Goal: Transaction & Acquisition: Purchase product/service

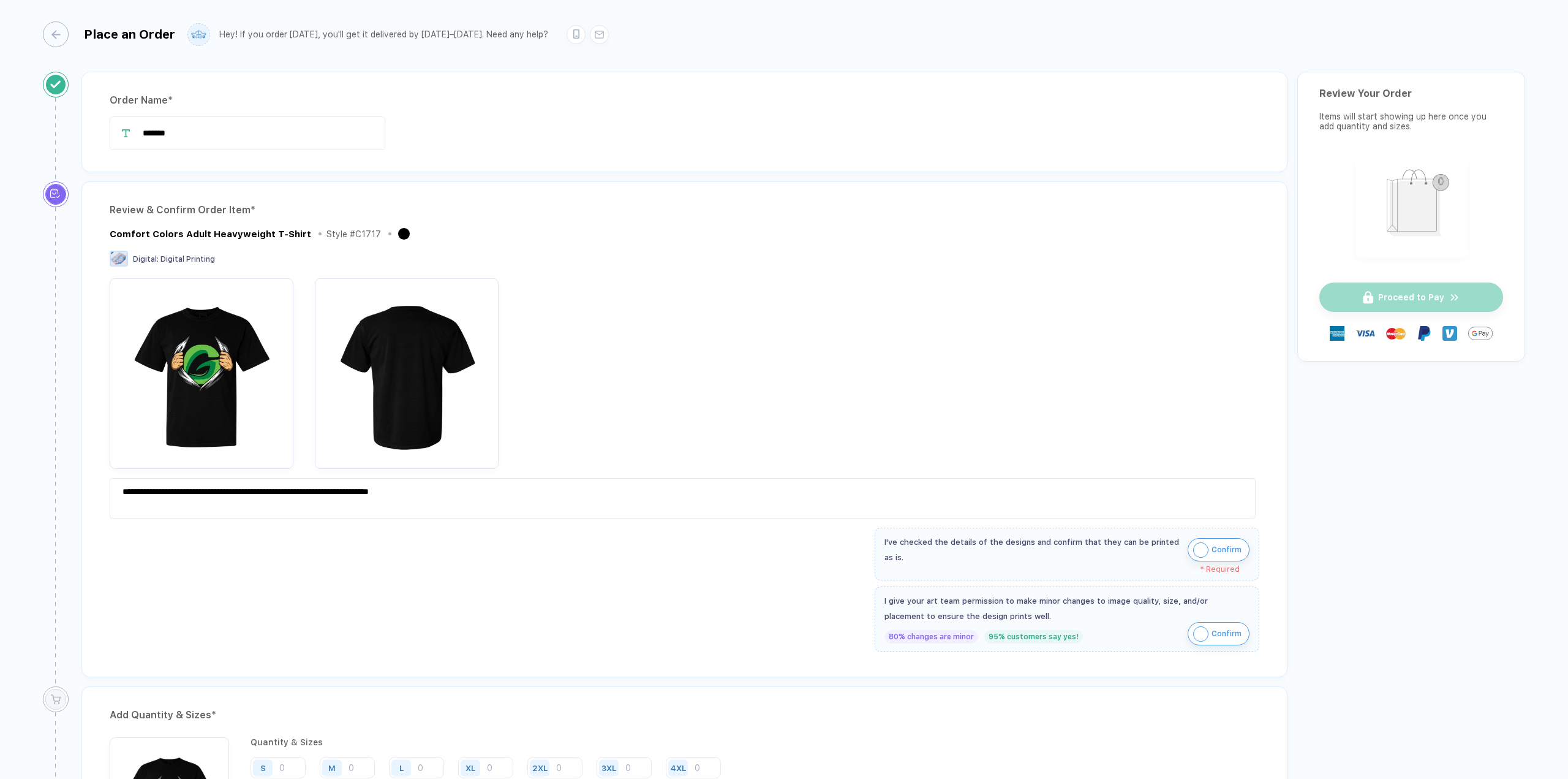
click at [1221, 547] on span "Confirm" at bounding box center [1227, 549] width 30 height 19
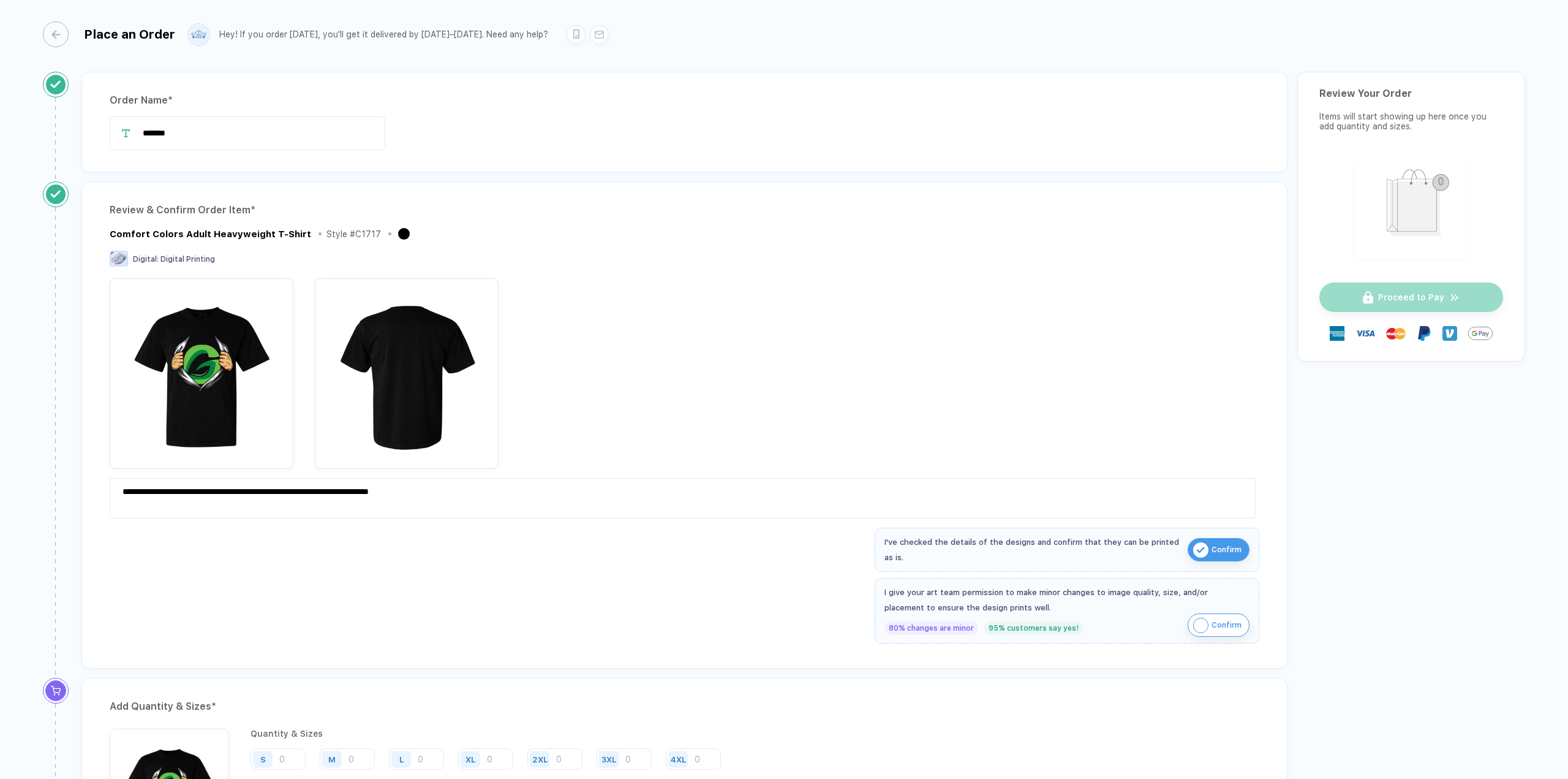
click at [1198, 624] on img "button" at bounding box center [1201, 625] width 15 height 15
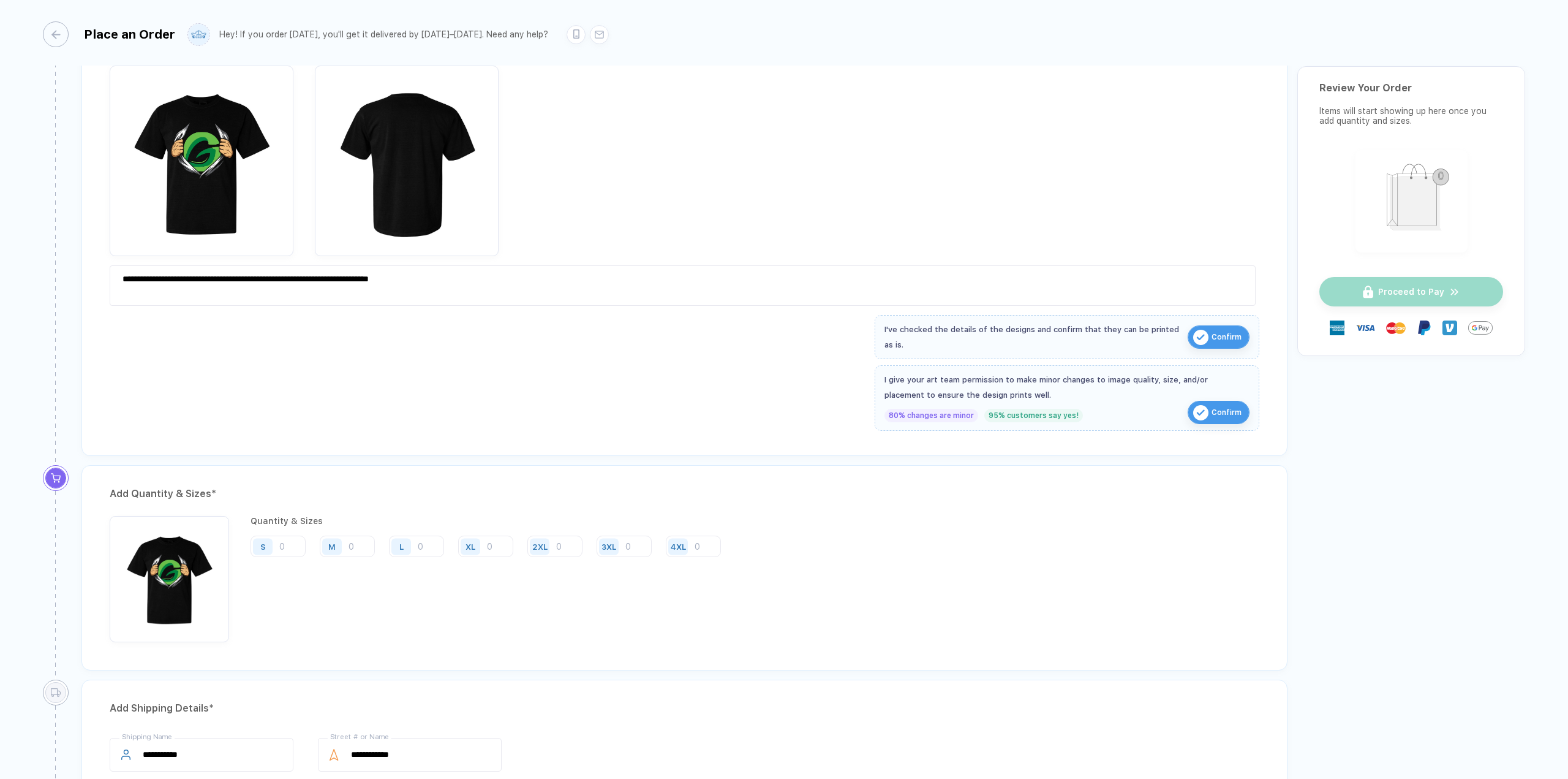
scroll to position [245, 0]
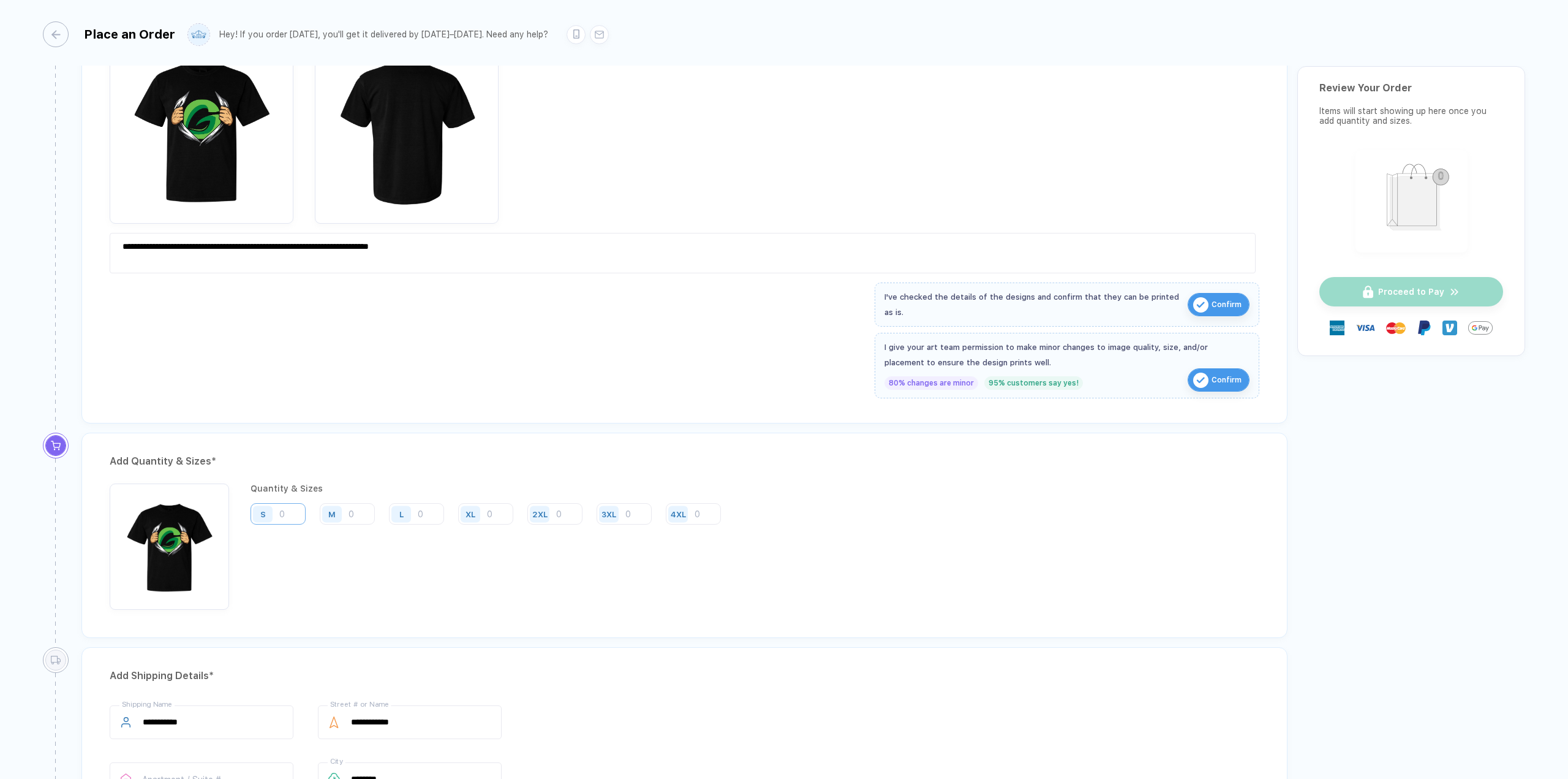
click at [294, 513] on input "number" at bounding box center [277, 513] width 55 height 21
type input "6"
click at [357, 516] on input "number" at bounding box center [347, 513] width 55 height 21
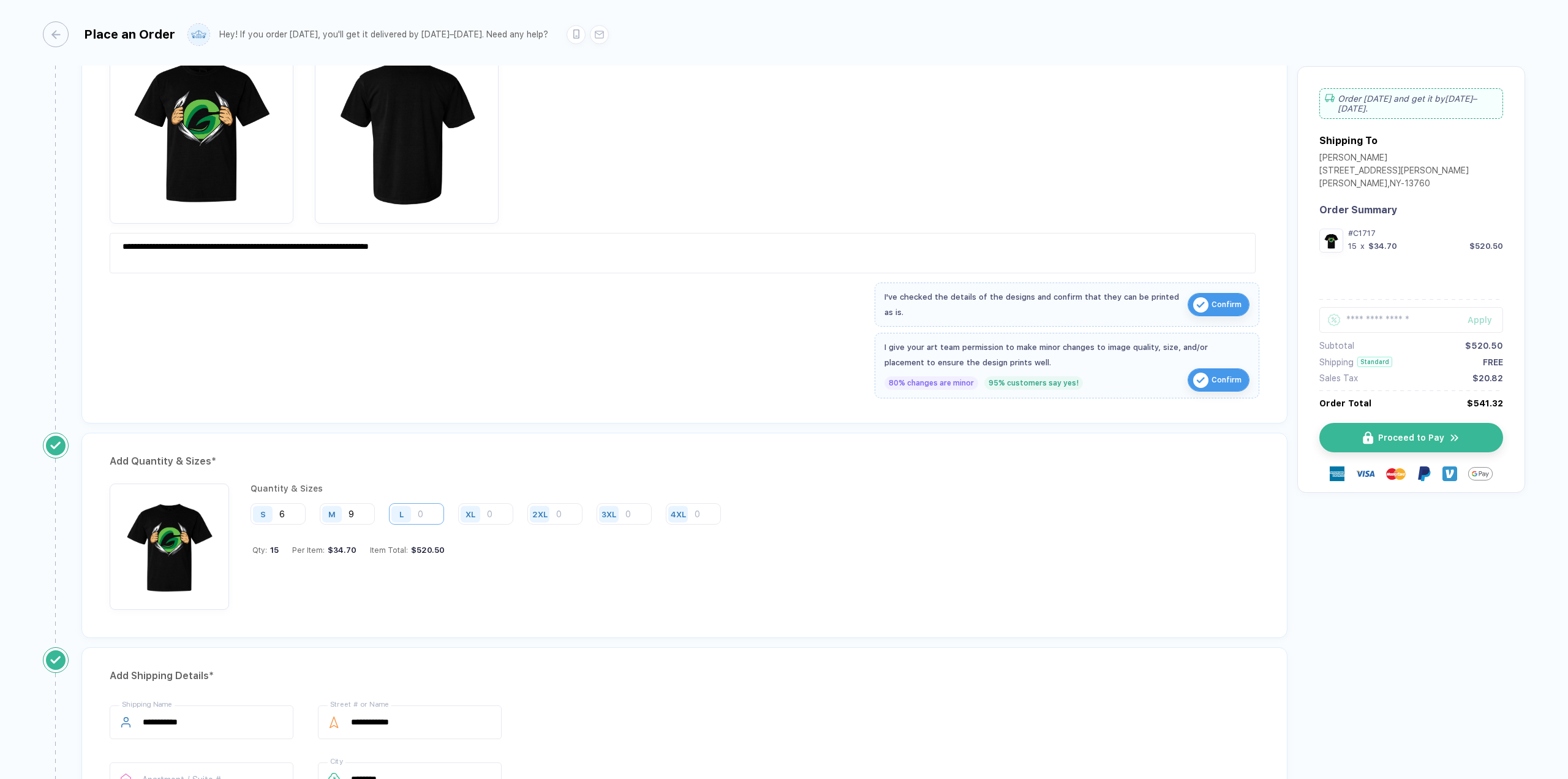
type input "9"
click at [429, 515] on input "number" at bounding box center [416, 513] width 55 height 21
type input "6"
click at [496, 515] on input "number" at bounding box center [485, 513] width 55 height 21
click at [433, 516] on input "6" at bounding box center [416, 513] width 55 height 21
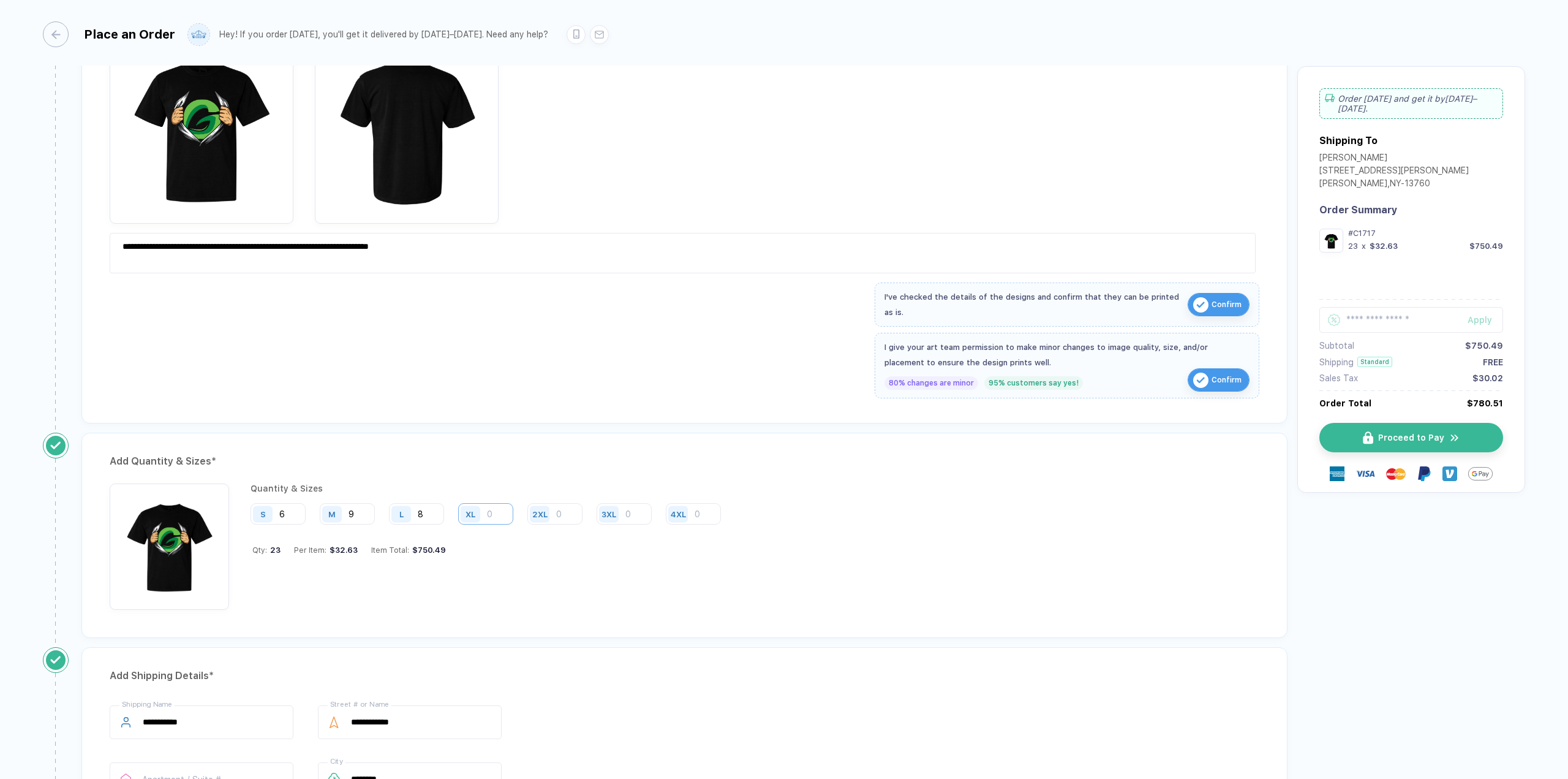
type input "8"
click at [507, 514] on input "number" at bounding box center [485, 513] width 55 height 21
type input "6"
click at [570, 514] on input "number" at bounding box center [554, 513] width 55 height 21
type input "1"
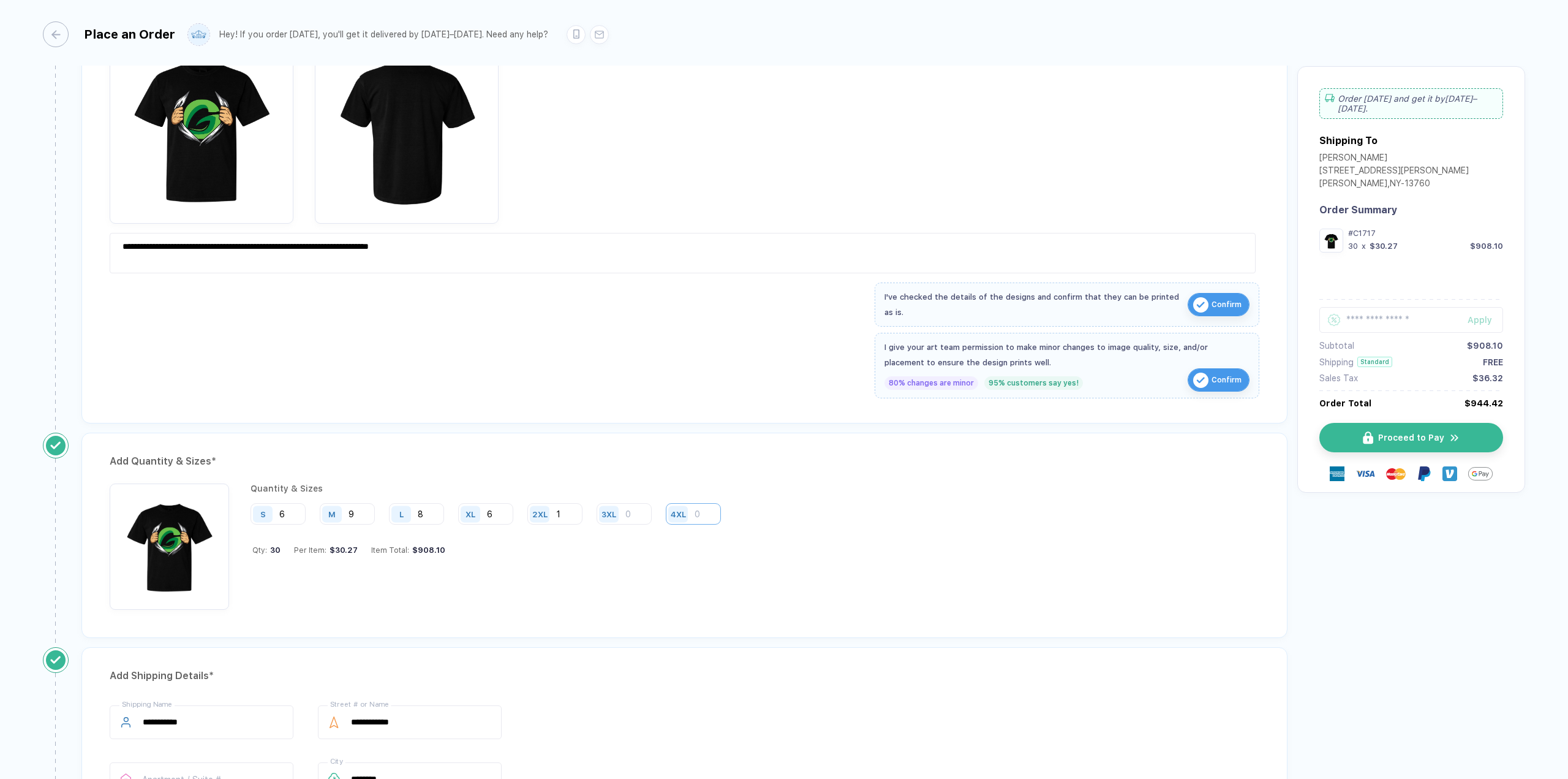
click at [700, 512] on input "number" at bounding box center [693, 513] width 55 height 21
type input "1"
click at [361, 513] on input "9" at bounding box center [347, 513] width 55 height 21
type input "8"
click at [538, 560] on div "Quantity & Sizes S 6 M 8 L 8 XL 6 2XL 1 3XL 4XL 1 Qty: 30 Per Item: $30.27 Item…" at bounding box center [490, 547] width 479 height 126
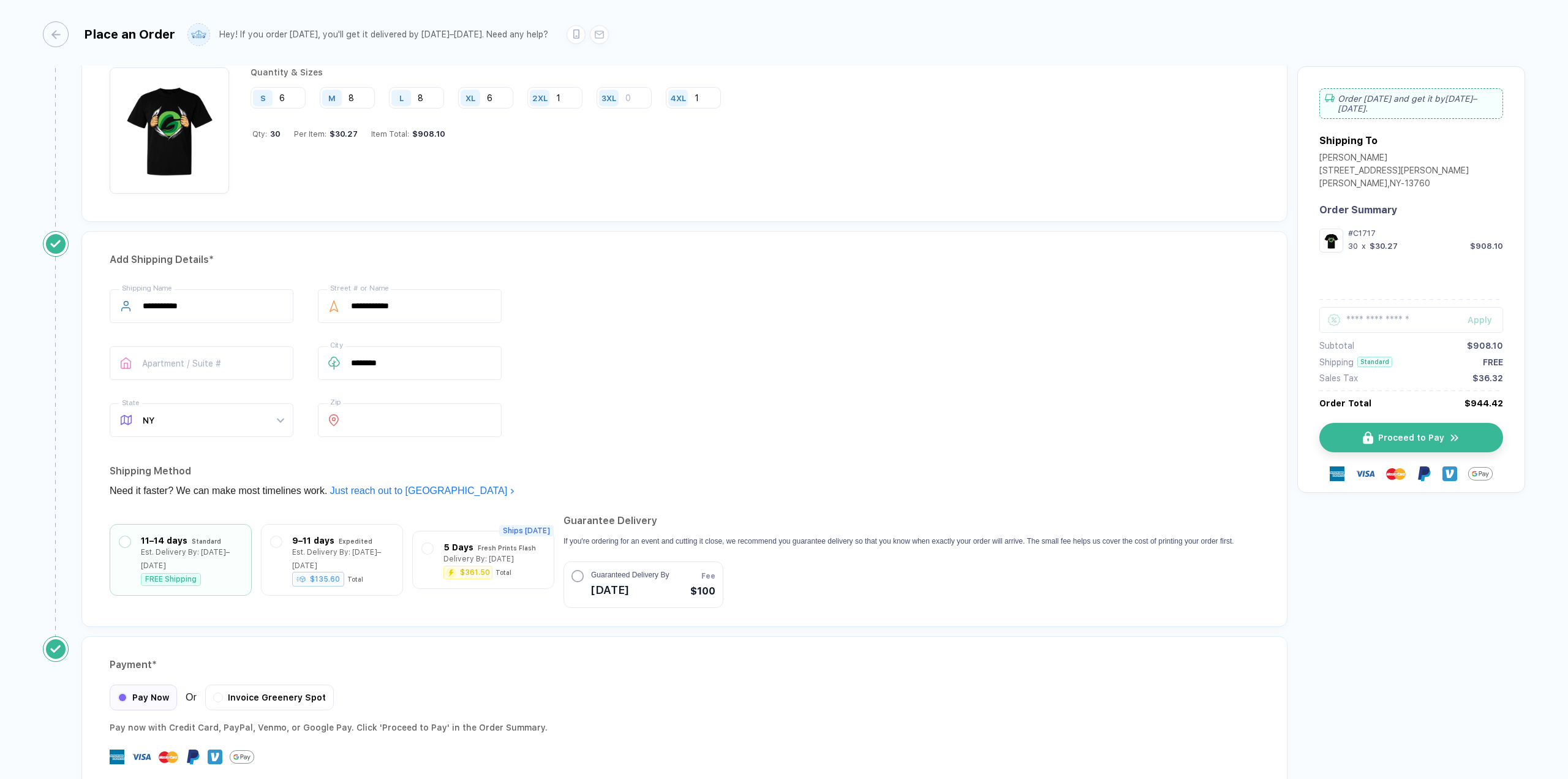
scroll to position [735, 0]
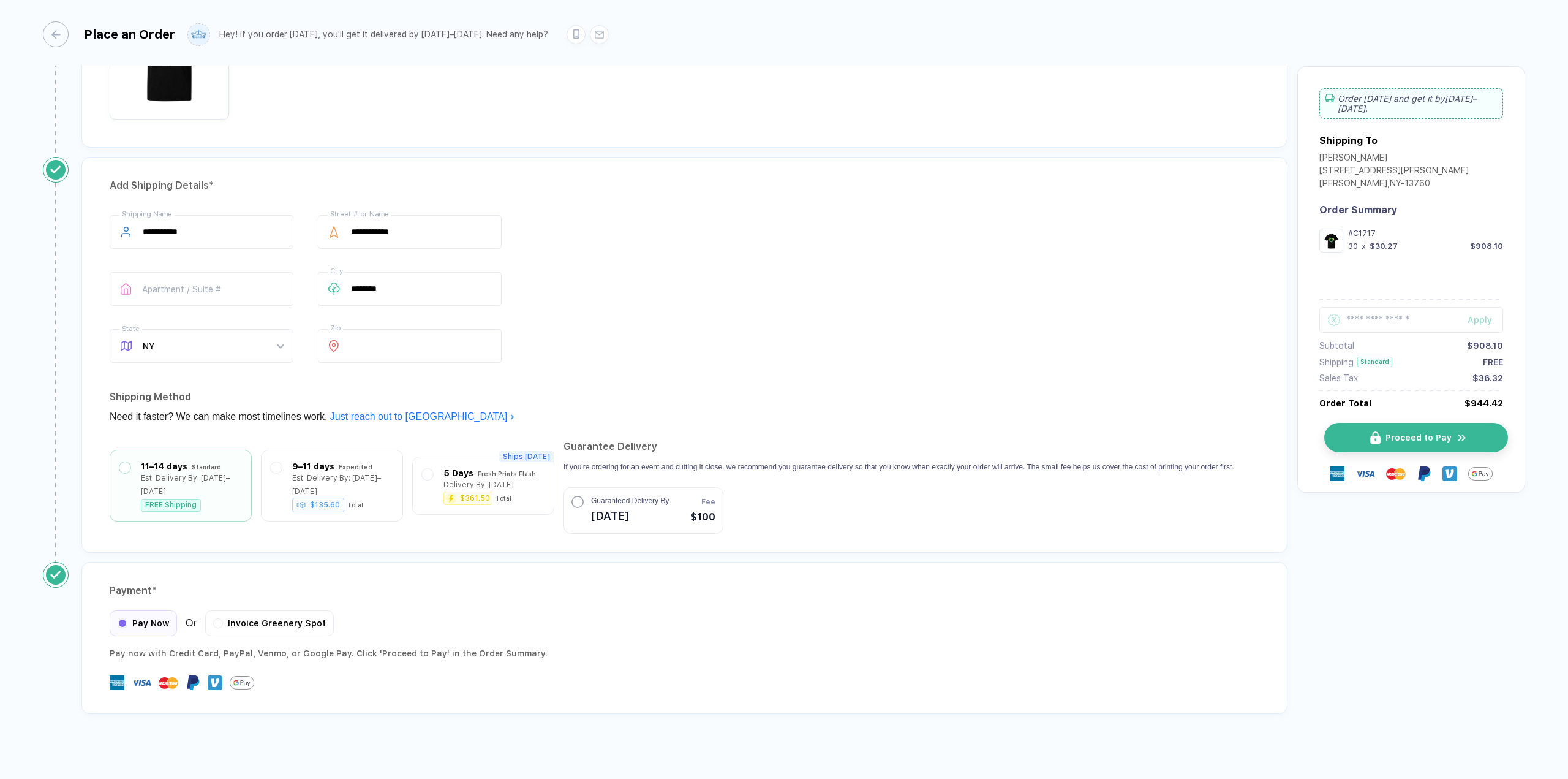
click at [1450, 423] on button "Proceed to Pay" at bounding box center [1416, 438] width 184 height 30
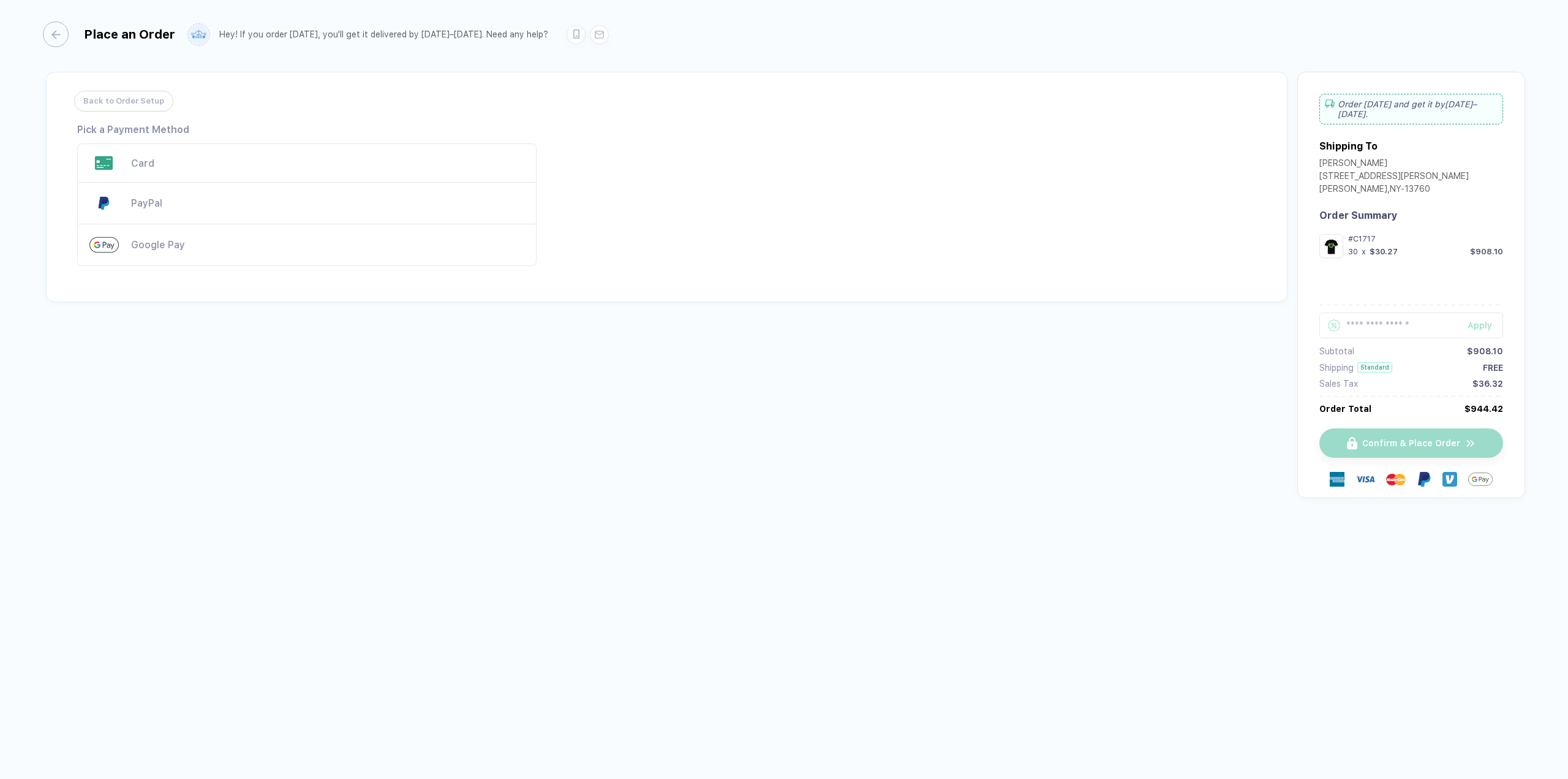
click at [136, 156] on div "Card" at bounding box center [307, 163] width 459 height 39
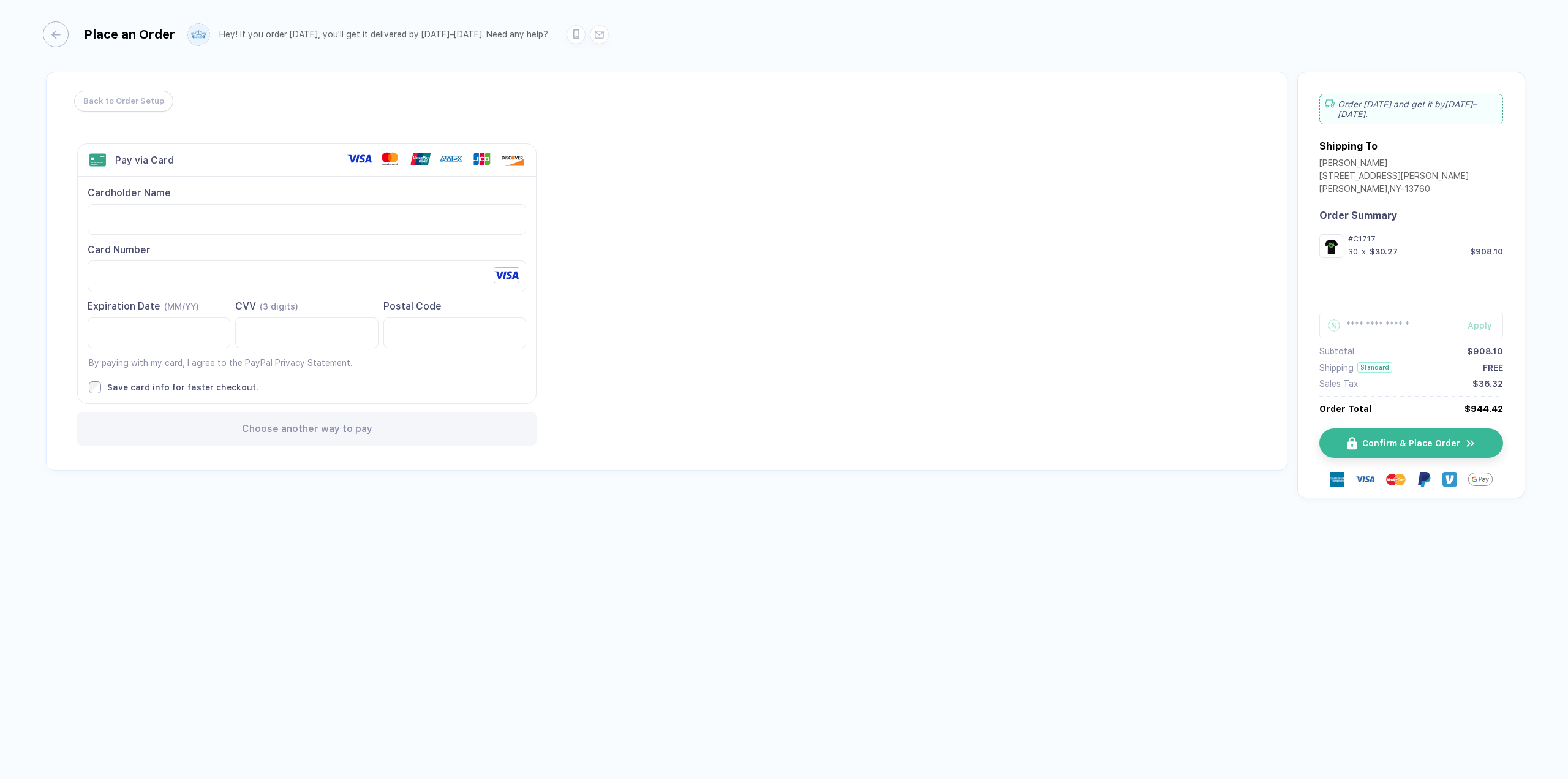
click at [742, 327] on div "Back to Order Setup Visa MasterCard Union Pay American Express JCB Discover Din…" at bounding box center [667, 271] width 1241 height 399
click at [1438, 438] on span "Confirm & Place Order" at bounding box center [1419, 443] width 98 height 10
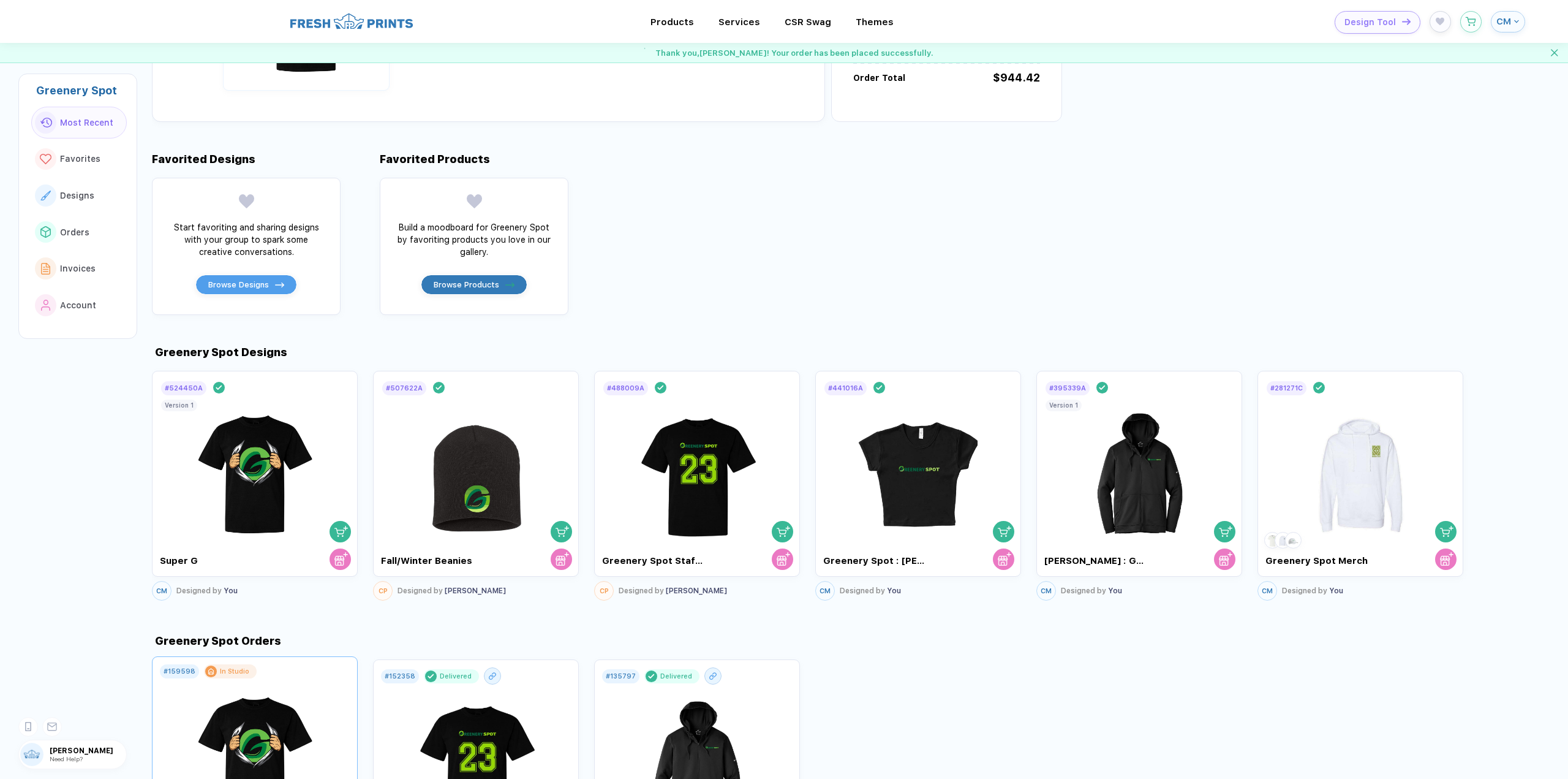
scroll to position [245, 0]
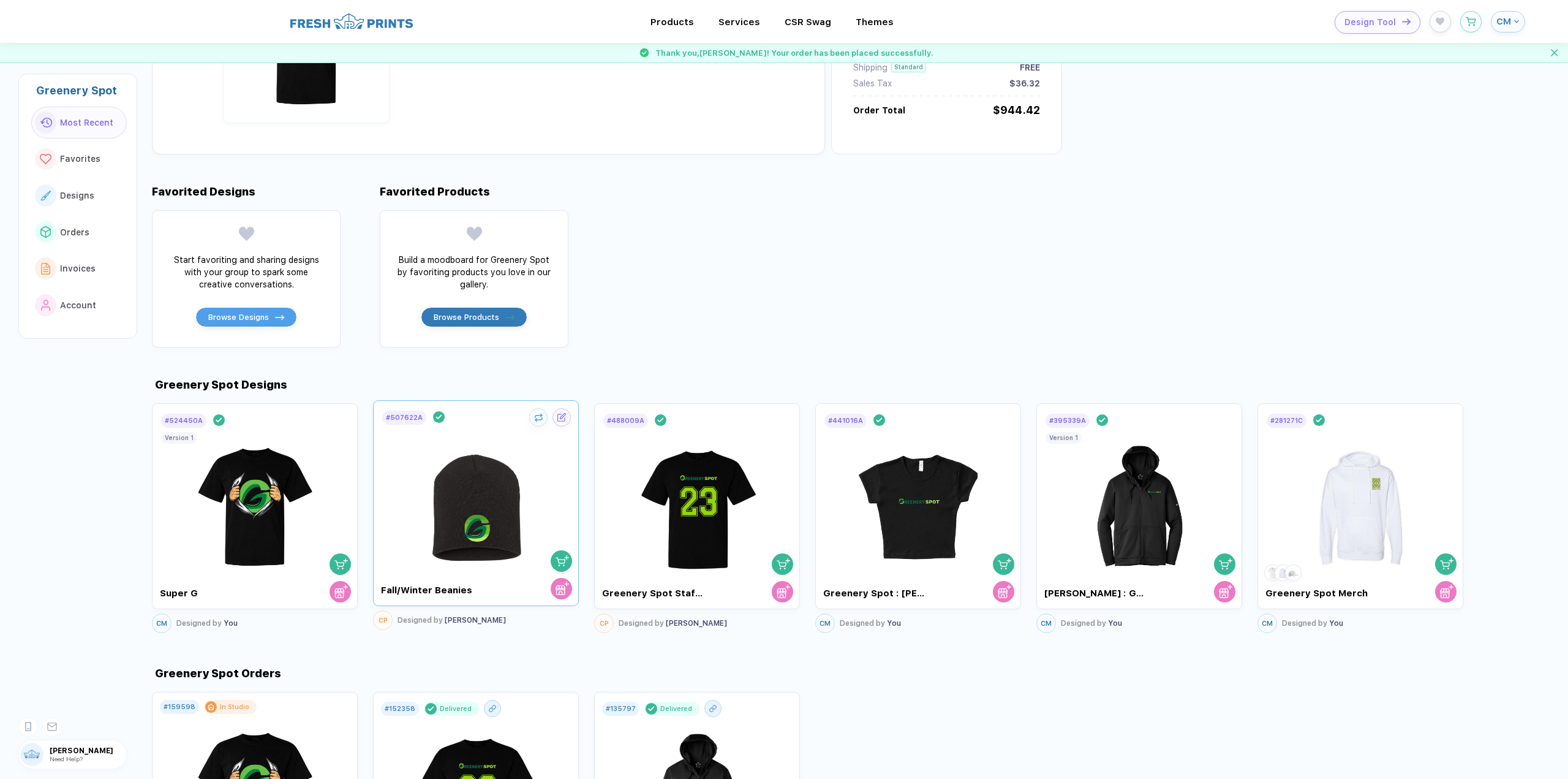
click at [453, 512] on img at bounding box center [476, 498] width 138 height 144
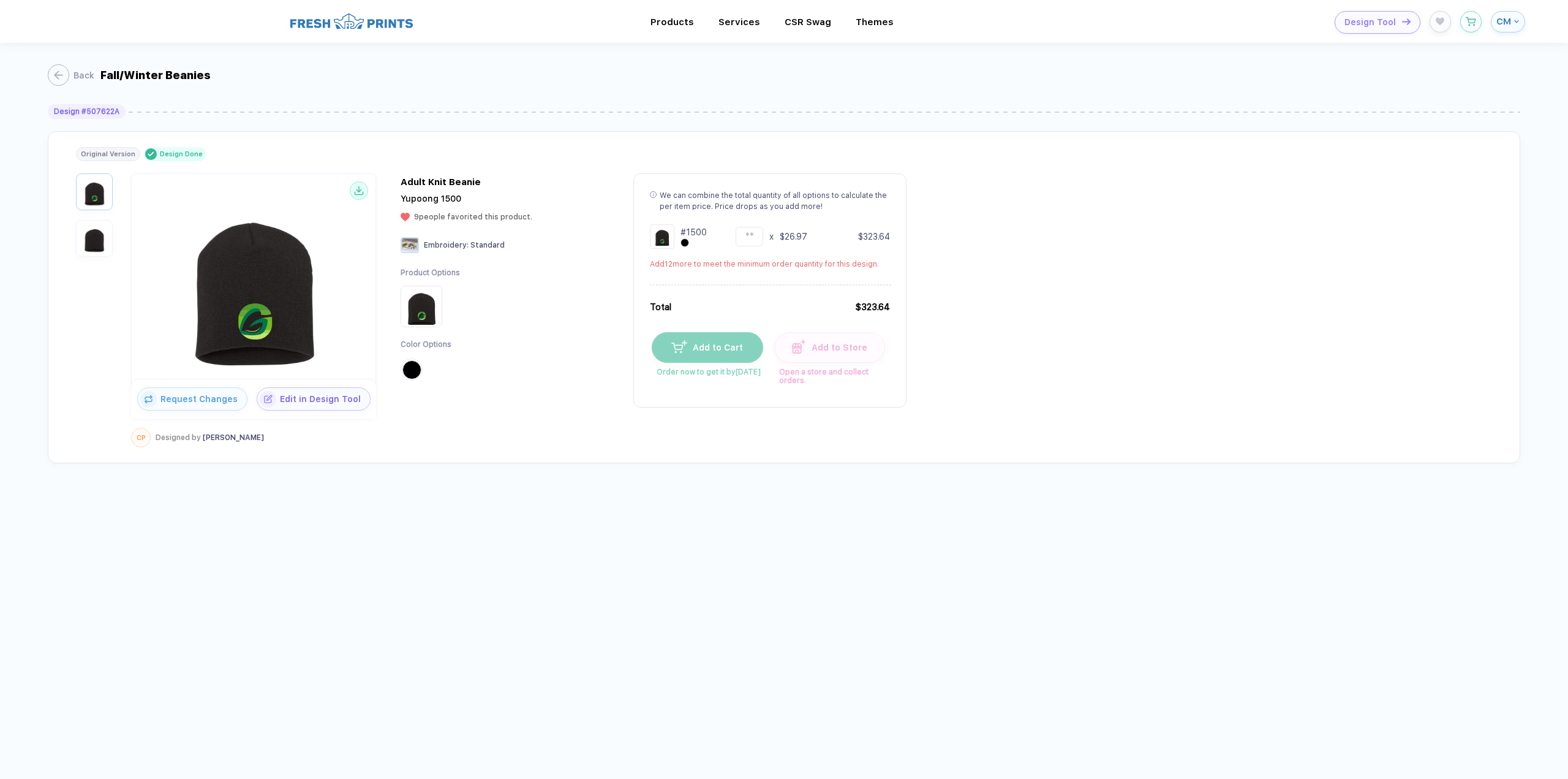
click at [105, 238] on img "button" at bounding box center [94, 238] width 30 height 30
click at [60, 81] on div "button" at bounding box center [52, 75] width 21 height 21
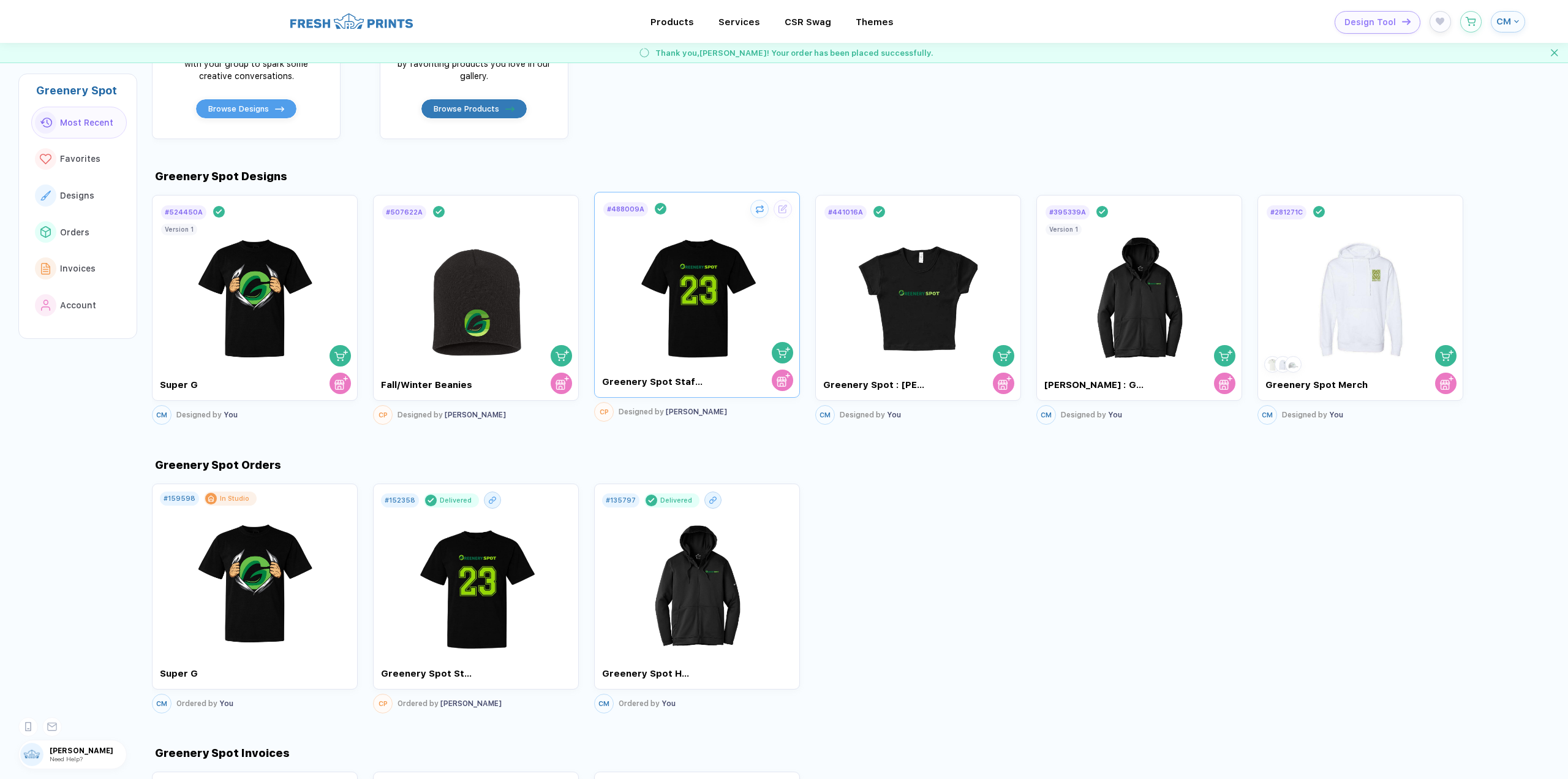
scroll to position [490, 0]
